Goal: Transaction & Acquisition: Obtain resource

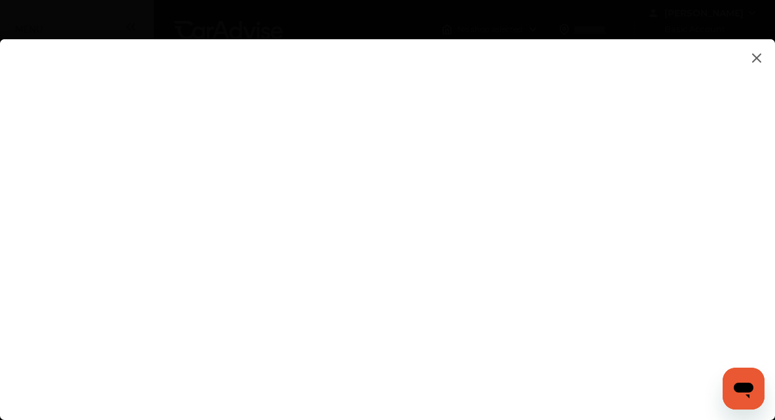
click at [580, 207] on flutter-view at bounding box center [387, 216] width 775 height 355
click at [559, 205] on flutter-view at bounding box center [387, 216] width 775 height 355
click at [703, 173] on flutter-view at bounding box center [387, 216] width 775 height 355
click at [591, 298] on flutter-view at bounding box center [387, 216] width 775 height 355
click at [483, 202] on flutter-view at bounding box center [387, 216] width 775 height 355
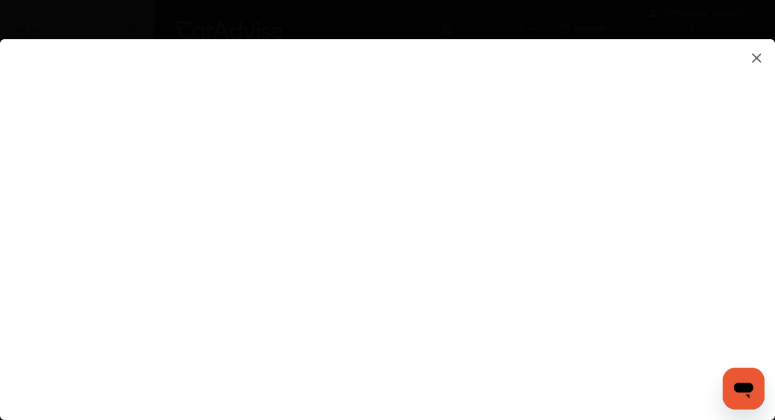
click at [710, 294] on flutter-view at bounding box center [387, 216] width 775 height 355
click at [697, 266] on flutter-view at bounding box center [387, 216] width 775 height 355
type textarea "**********"
click at [550, 301] on flutter-view at bounding box center [387, 216] width 775 height 355
click at [699, 271] on flutter-view at bounding box center [387, 216] width 775 height 355
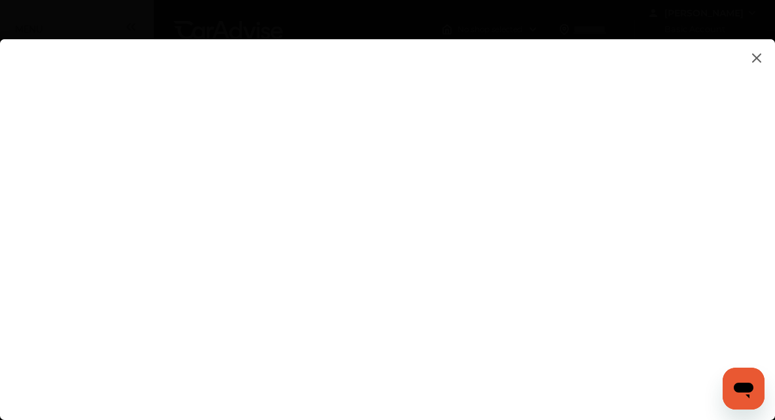
click at [747, 58] on flutter-view at bounding box center [387, 216] width 775 height 355
click at [759, 64] on img at bounding box center [757, 58] width 16 height 16
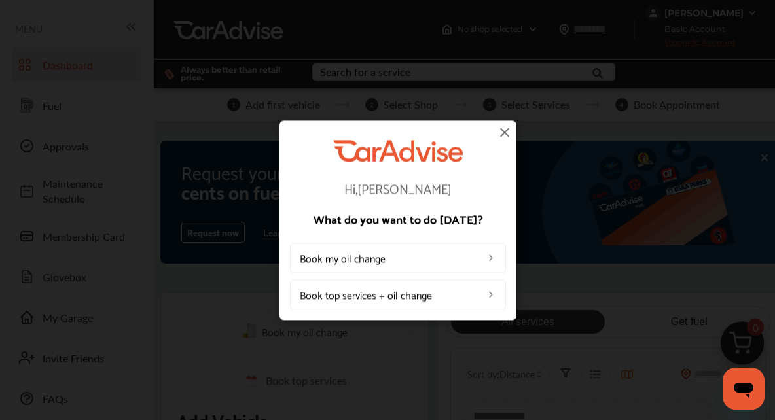
click at [493, 258] on img at bounding box center [490, 258] width 10 height 10
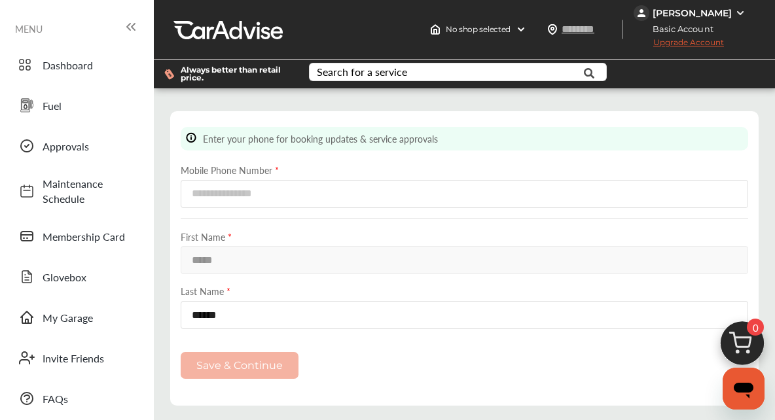
click at [139, 289] on link "Glovebox" at bounding box center [76, 277] width 129 height 34
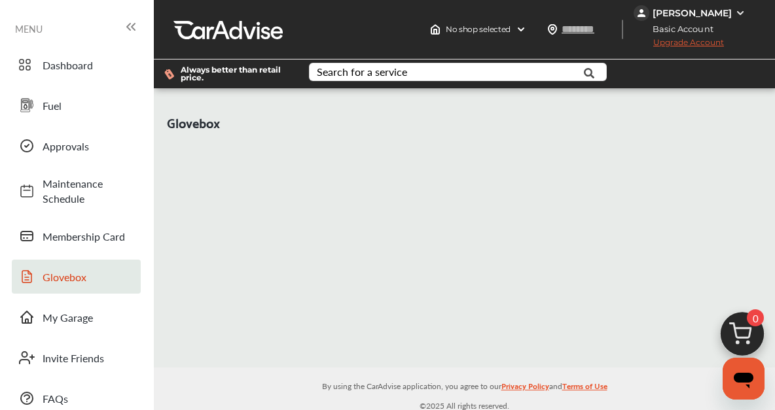
click at [109, 243] on link "Membership Card" at bounding box center [76, 236] width 129 height 34
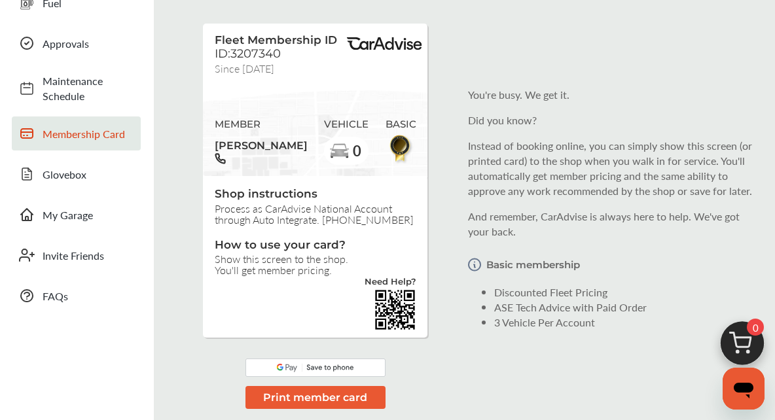
scroll to position [113, 0]
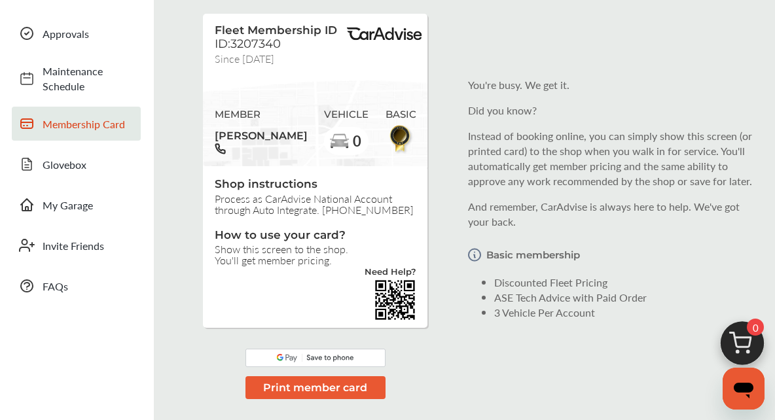
click at [336, 364] on img at bounding box center [315, 358] width 140 height 18
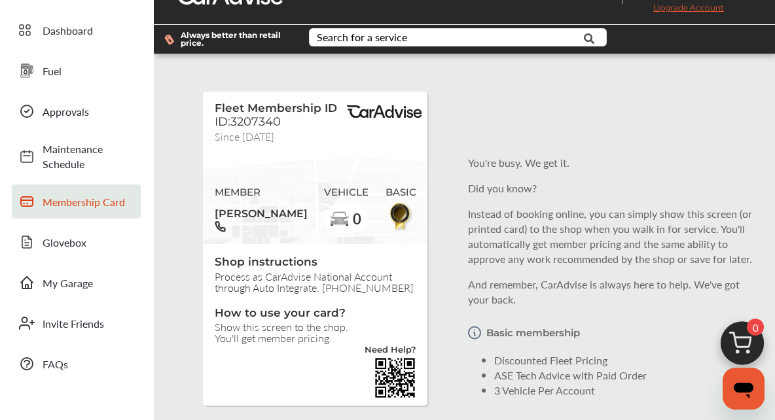
click at [173, 262] on div "Fleet Membership ID ID:3207340 Since [DATE] MEMBER [PERSON_NAME] VEHICLE 0 BASI…" at bounding box center [464, 276] width 614 height 426
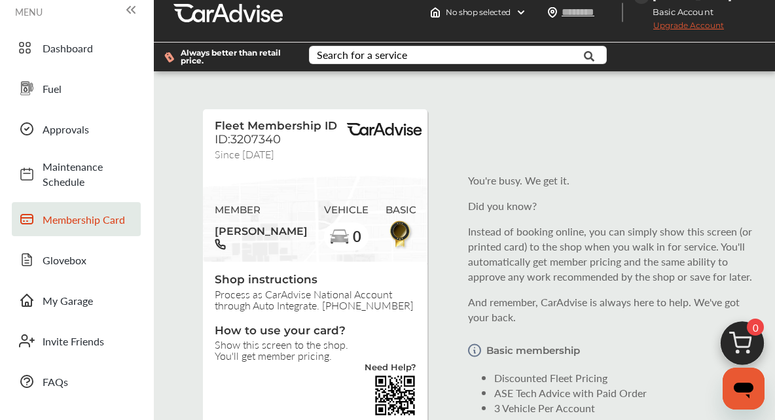
scroll to position [0, 0]
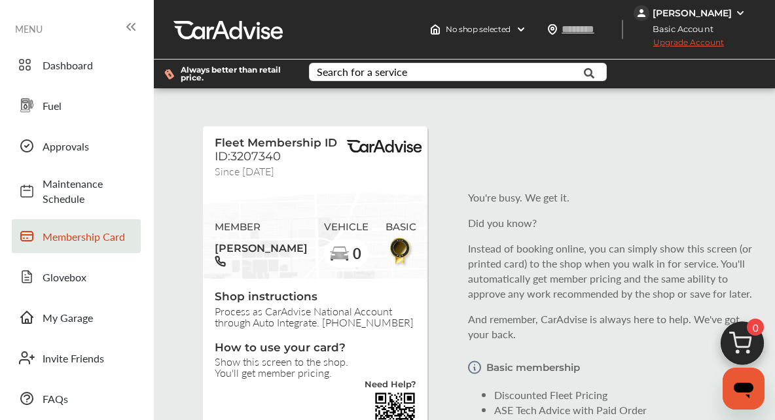
click at [31, 81] on link "Dashboard" at bounding box center [76, 65] width 129 height 34
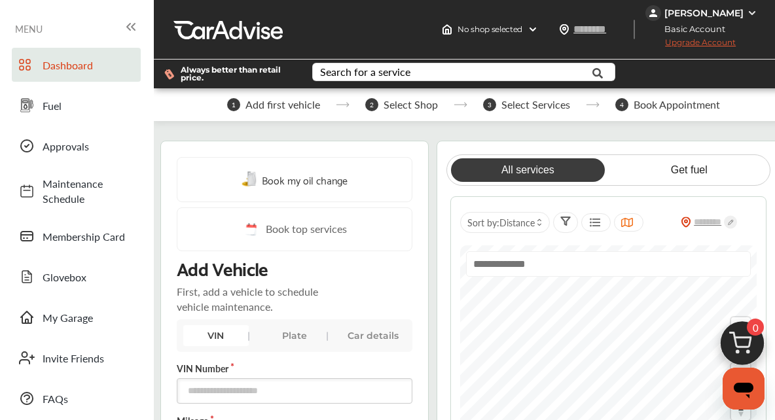
click at [29, 69] on 1306 at bounding box center [28, 68] width 4 height 4
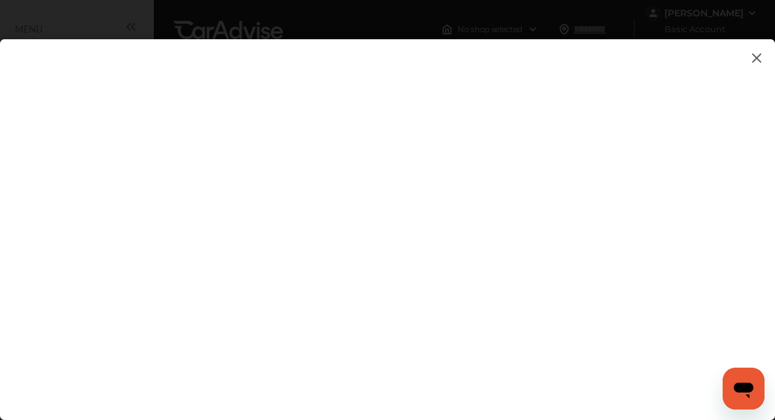
click at [756, 63] on img at bounding box center [757, 58] width 16 height 16
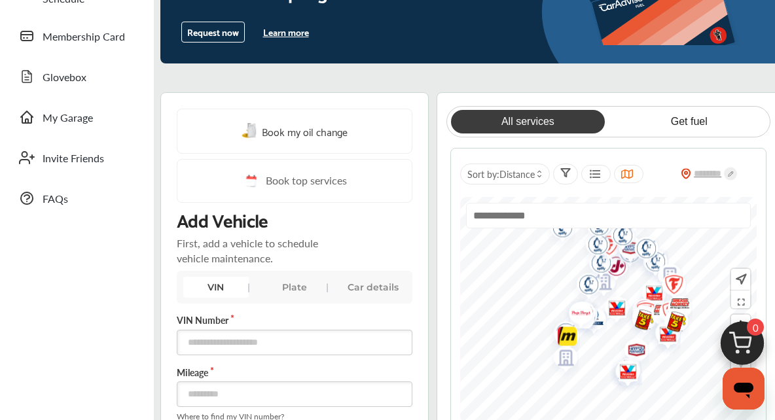
scroll to position [201, 0]
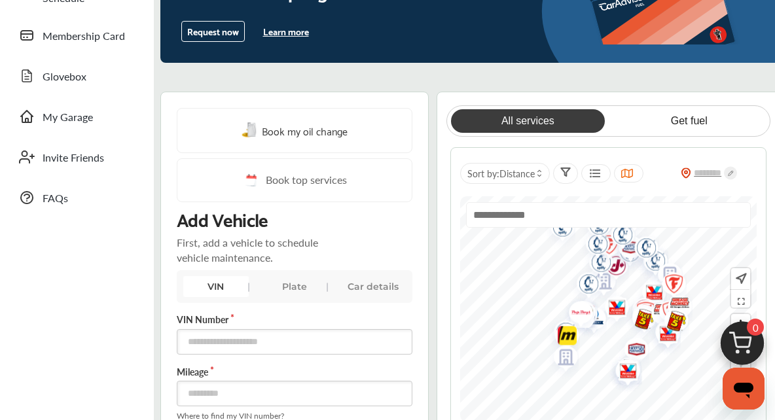
click at [331, 122] on span "Book my oil change" at bounding box center [305, 131] width 86 height 18
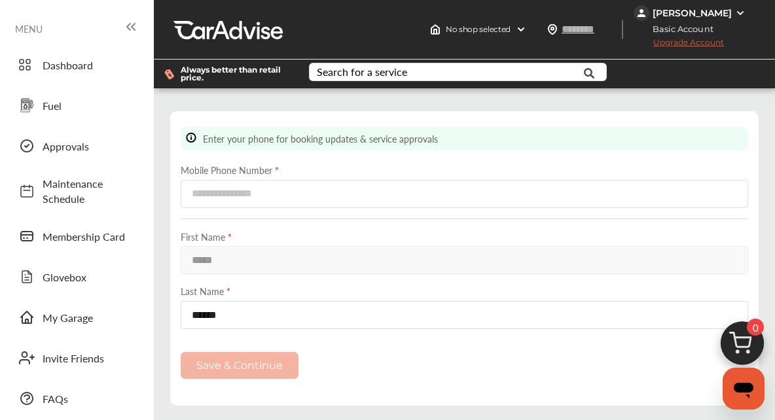
click at [81, 191] on span "Maintenance Schedule" at bounding box center [89, 191] width 92 height 30
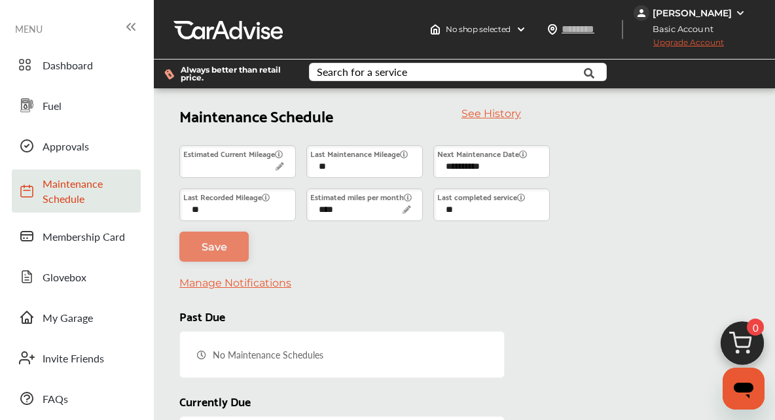
click at [83, 272] on span "Glovebox" at bounding box center [89, 277] width 92 height 15
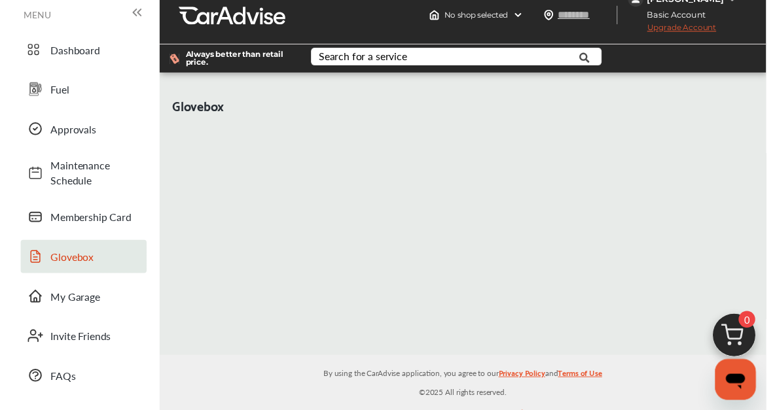
scroll to position [14, 0]
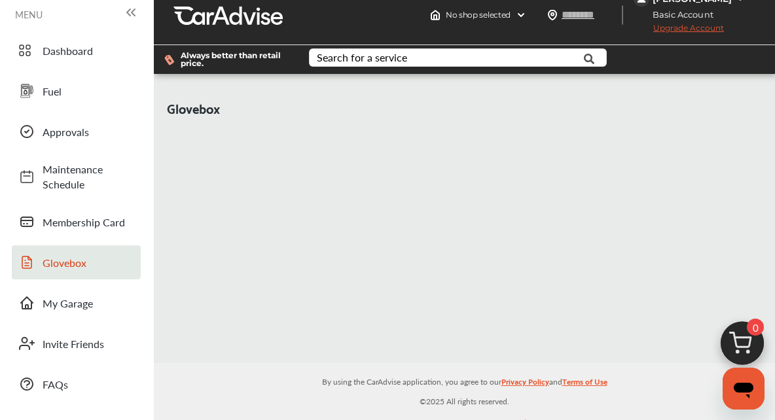
click at [82, 301] on span "My Garage" at bounding box center [89, 303] width 92 height 15
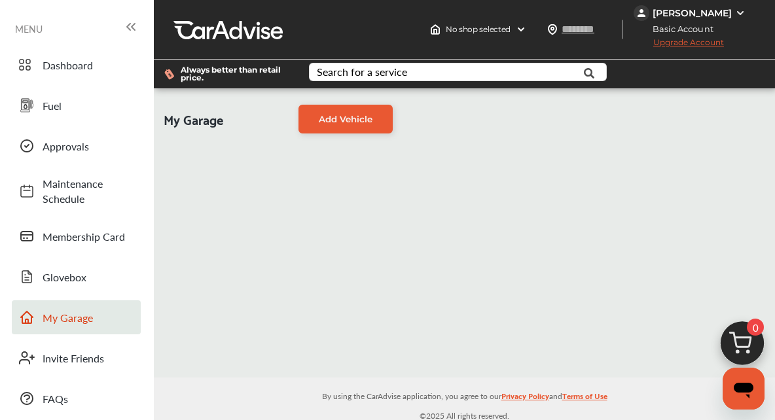
click at [76, 152] on span "Approvals" at bounding box center [89, 146] width 92 height 15
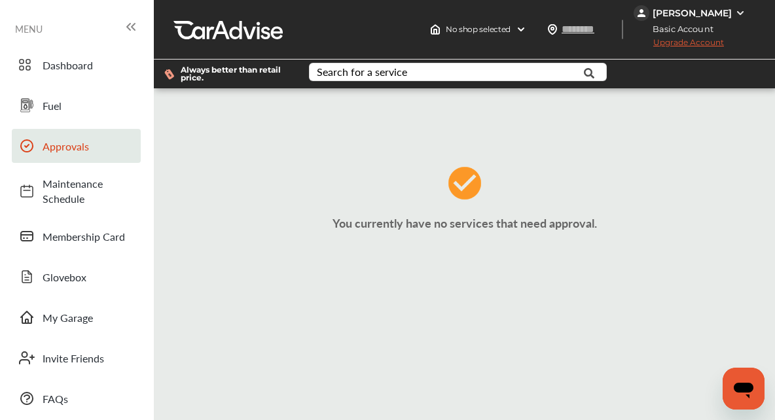
click at [55, 110] on span "Fuel" at bounding box center [89, 105] width 92 height 15
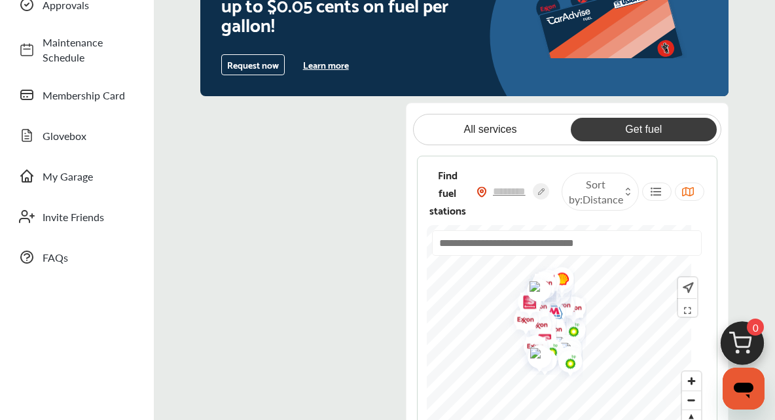
scroll to position [143, 0]
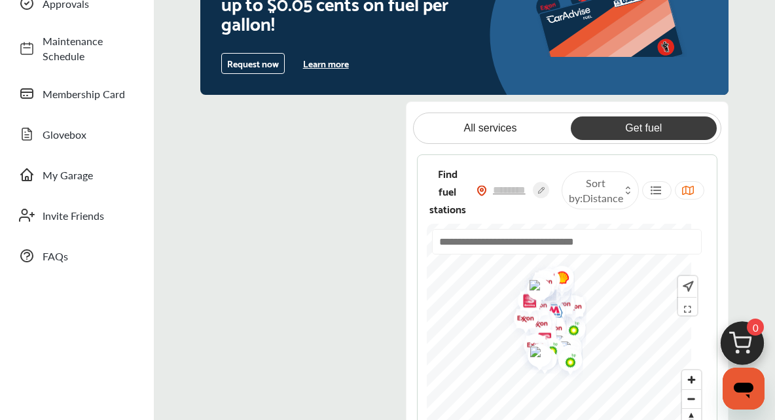
click at [521, 174] on div "Find fuel stations" at bounding box center [494, 190] width 135 height 53
click at [525, 185] on input "text" at bounding box center [510, 190] width 46 height 14
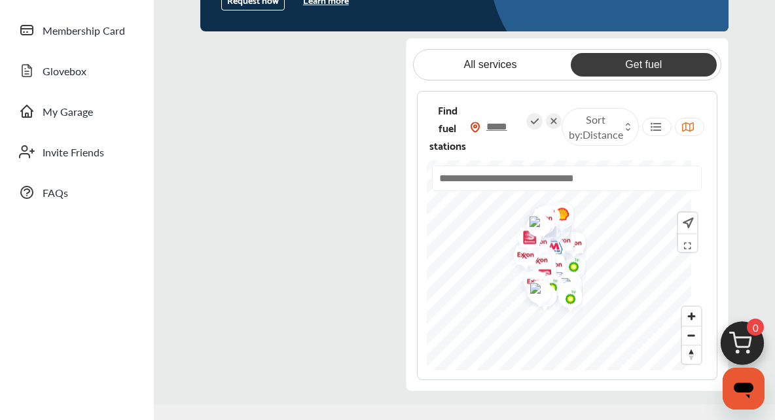
scroll to position [205, 0]
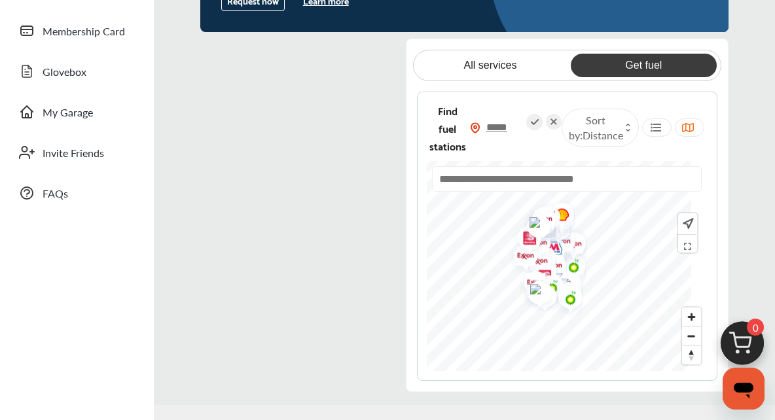
type input "*****"
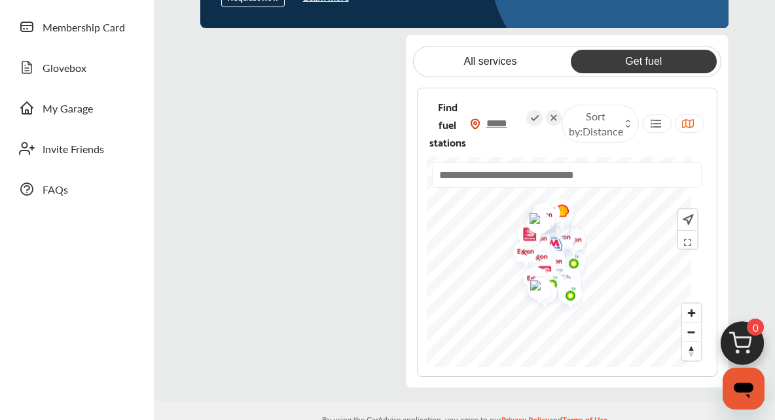
scroll to position [211, 0]
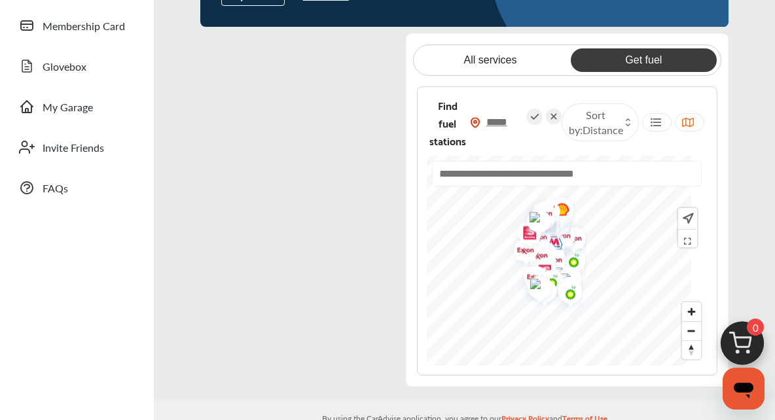
click at [542, 136] on span at bounding box center [534, 124] width 16 height 30
type input "*****"
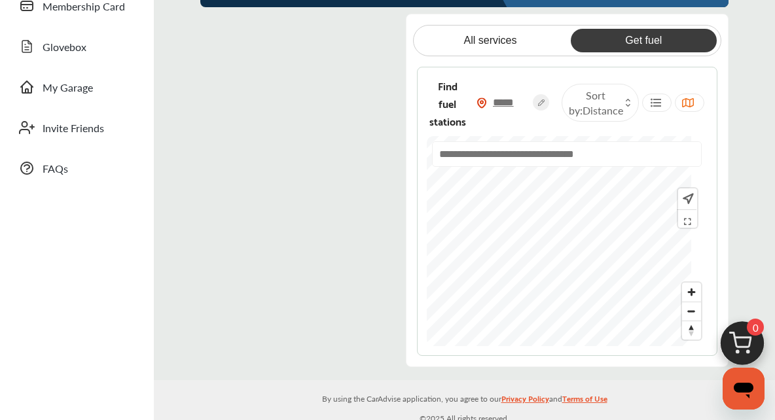
scroll to position [232, 0]
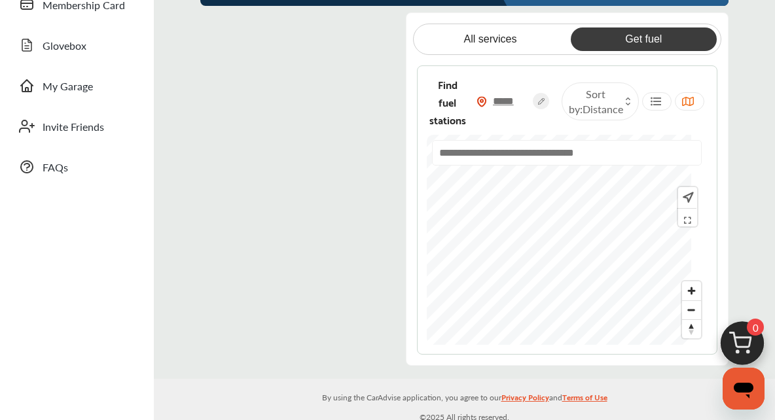
click at [62, 166] on span "FAQs" at bounding box center [89, 167] width 92 height 15
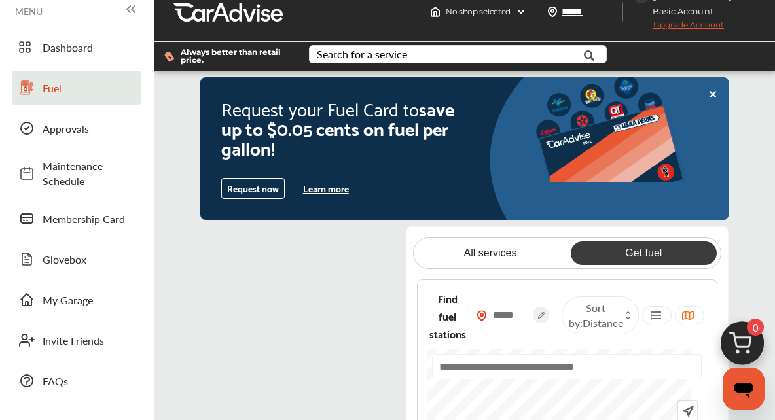
scroll to position [0, 0]
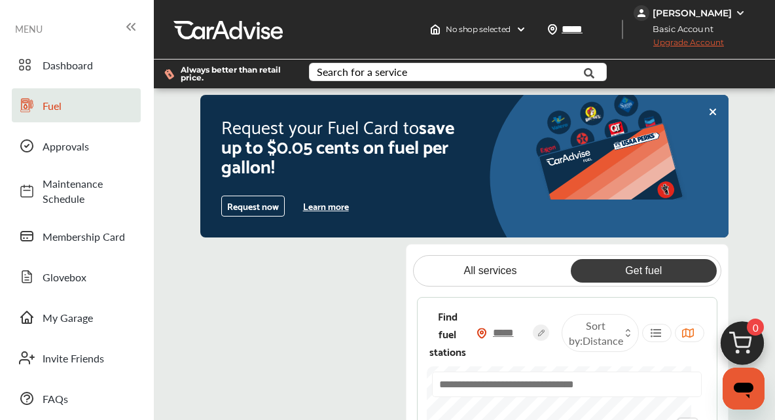
click at [116, 241] on span "Membership Card" at bounding box center [89, 236] width 92 height 15
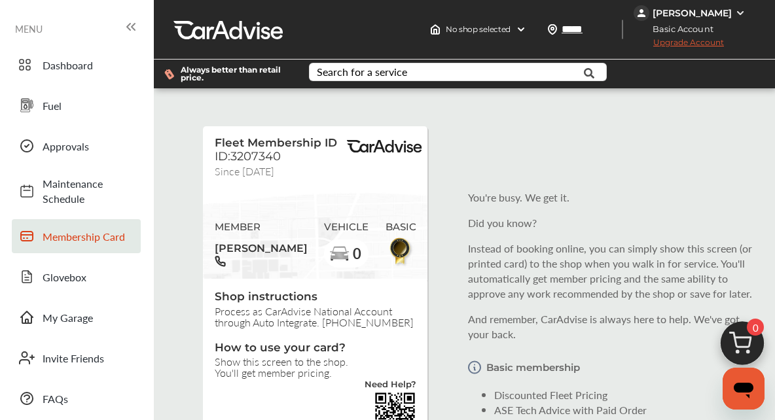
click at [707, 38] on span "Upgrade Account" at bounding box center [678, 45] width 90 height 16
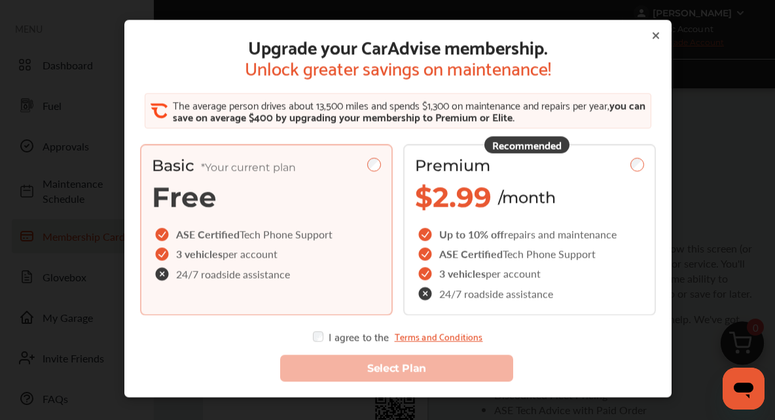
click at [720, 226] on div "Upgrade your CarAdvise membership. Unlock greater savings on maintenance! The a…" at bounding box center [398, 220] width 796 height 441
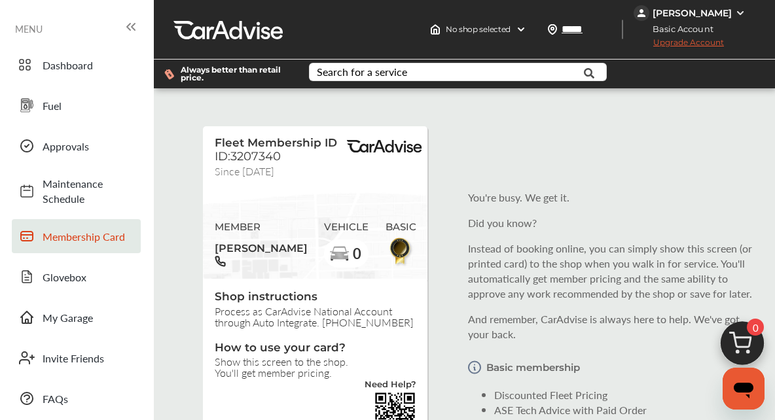
click at [746, 14] on div "[PERSON_NAME]" at bounding box center [690, 13] width 115 height 16
